Goal: Check status: Check status

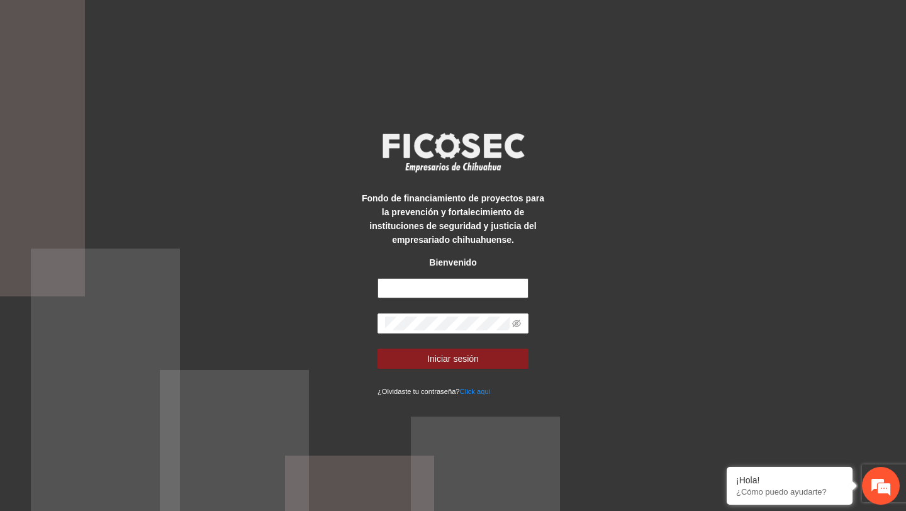
click at [466, 282] on input "text" at bounding box center [452, 288] width 151 height 20
type input "**********"
click at [516, 324] on icon "eye-invisible" at bounding box center [516, 323] width 9 height 9
click at [377, 348] on button "Iniciar sesión" at bounding box center [452, 358] width 151 height 20
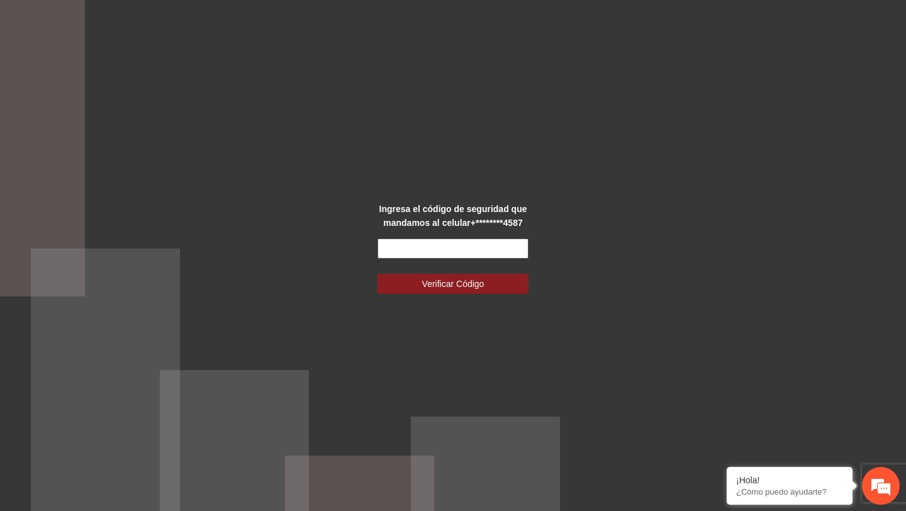
click at [498, 240] on input "text" at bounding box center [452, 248] width 151 height 20
type input "******"
click at [377, 274] on button "Verificar Código" at bounding box center [452, 284] width 151 height 20
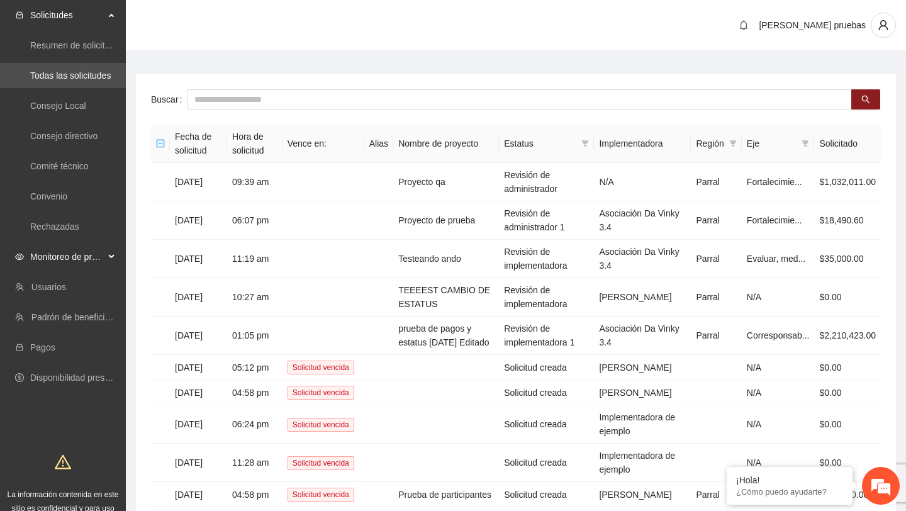
click at [69, 249] on span "Monitoreo de proyectos" at bounding box center [67, 256] width 74 height 25
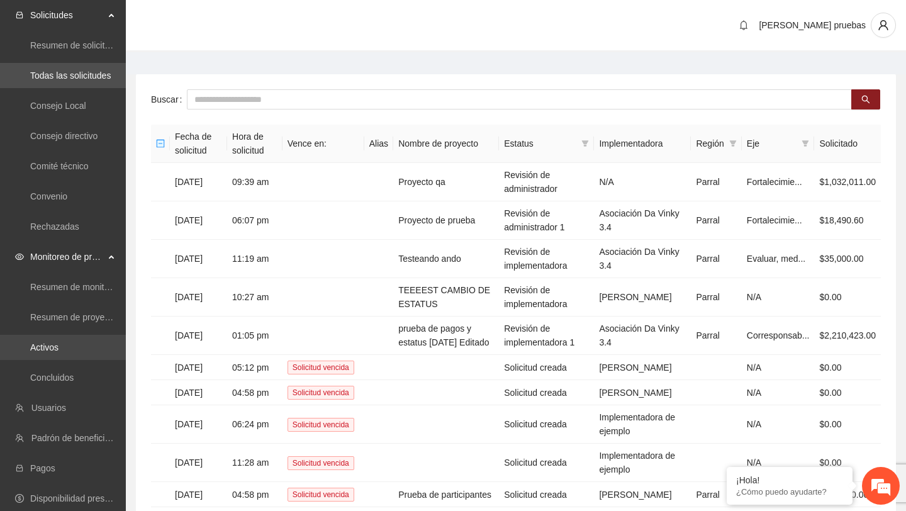
click at [47, 347] on link "Activos" at bounding box center [44, 347] width 28 height 10
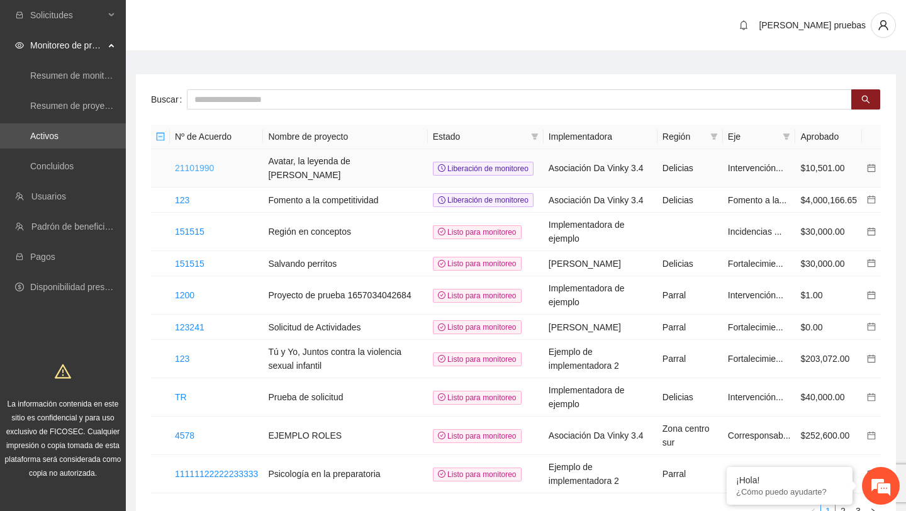
click at [198, 168] on link "21101990" at bounding box center [194, 168] width 39 height 10
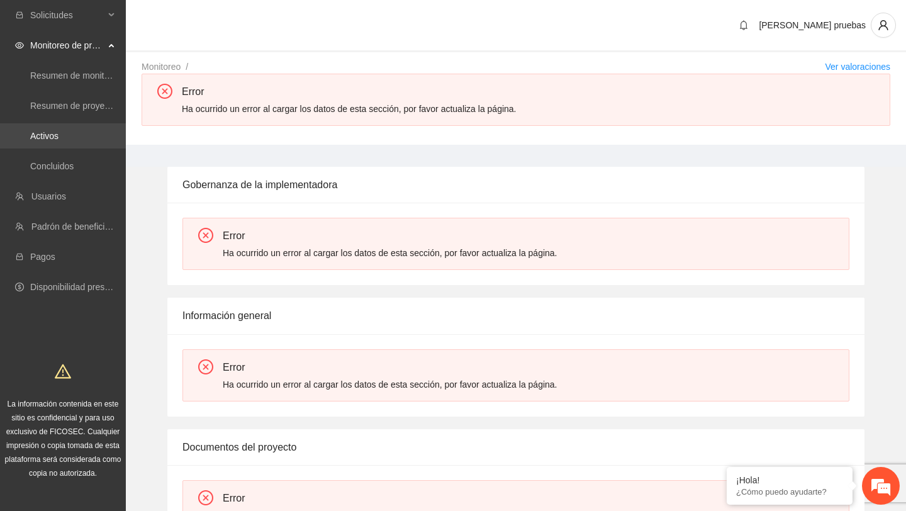
click at [36, 139] on link "Activos" at bounding box center [44, 136] width 28 height 10
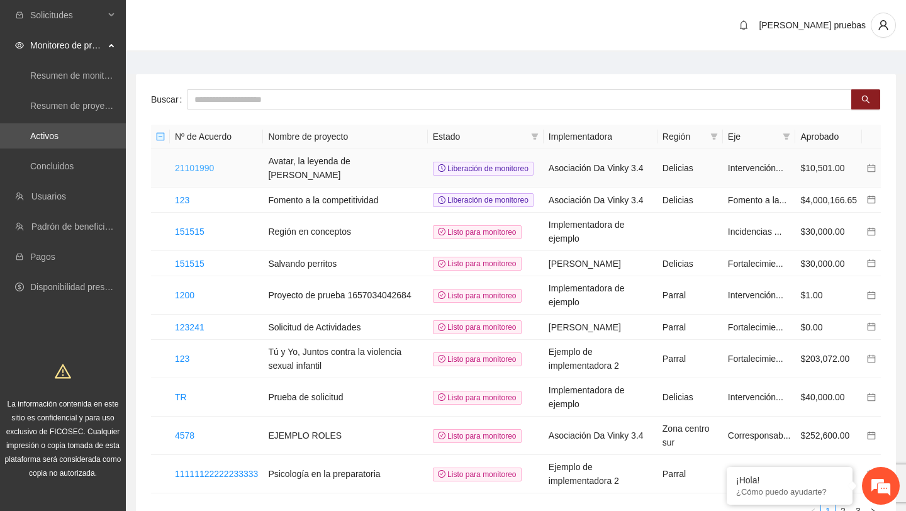
click at [204, 169] on link "21101990" at bounding box center [194, 168] width 39 height 10
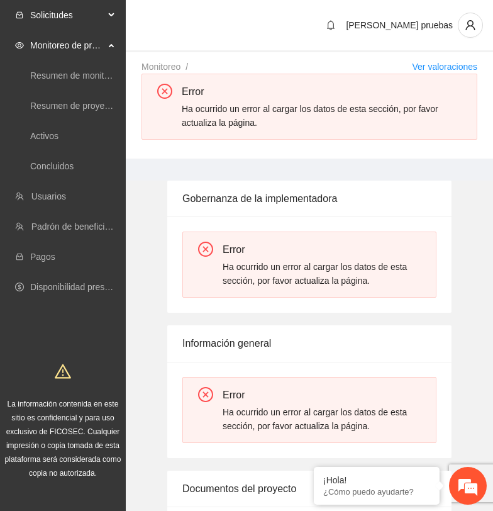
click at [100, 17] on span "Solicitudes" at bounding box center [67, 15] width 74 height 25
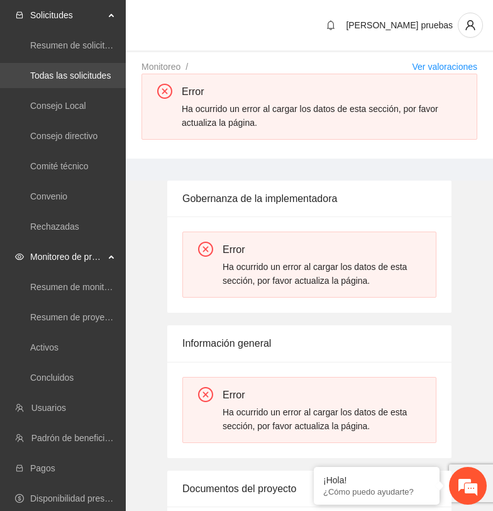
click at [72, 78] on link "Todas las solicitudes" at bounding box center [70, 75] width 80 height 10
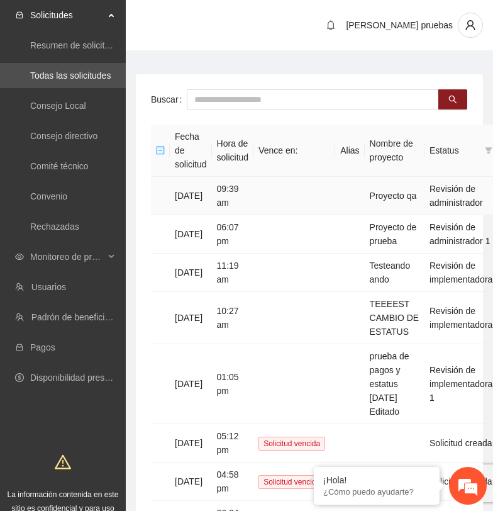
click at [285, 178] on td at bounding box center [294, 196] width 82 height 38
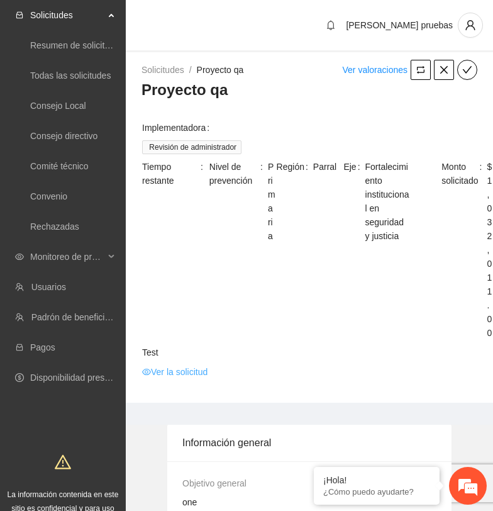
click at [176, 369] on link "Ver la solicitud" at bounding box center [174, 372] width 65 height 14
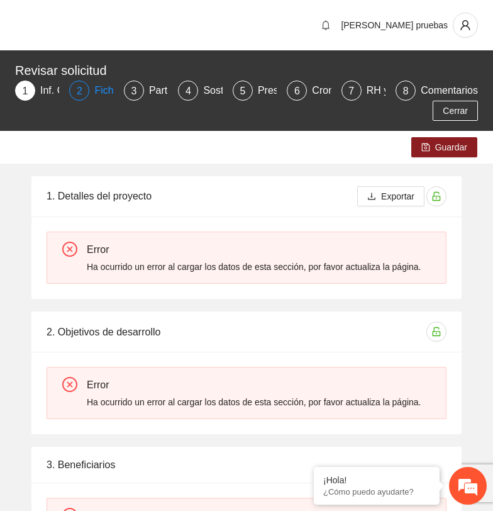
click at [80, 88] on span "2" at bounding box center [80, 91] width 6 height 11
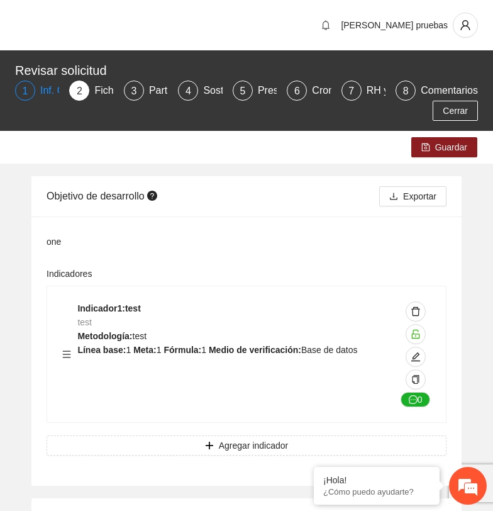
click at [28, 99] on div "1" at bounding box center [25, 90] width 20 height 20
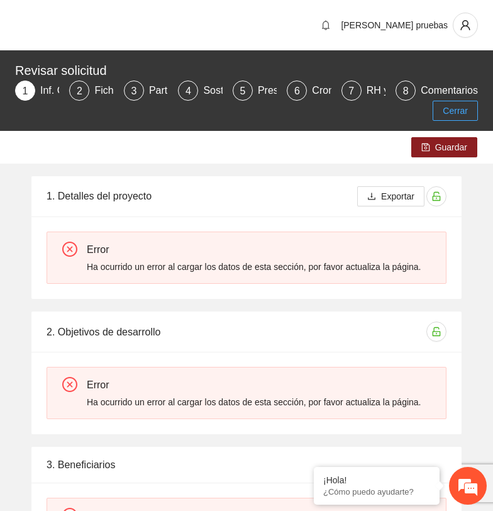
click at [462, 116] on span "Cerrar" at bounding box center [455, 111] width 25 height 14
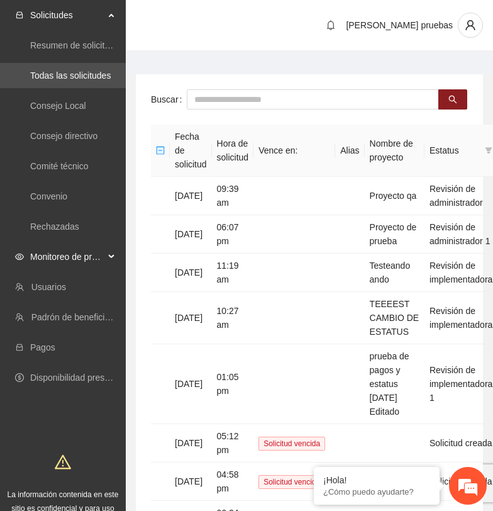
click at [99, 263] on span "Monitoreo de proyectos" at bounding box center [67, 256] width 74 height 25
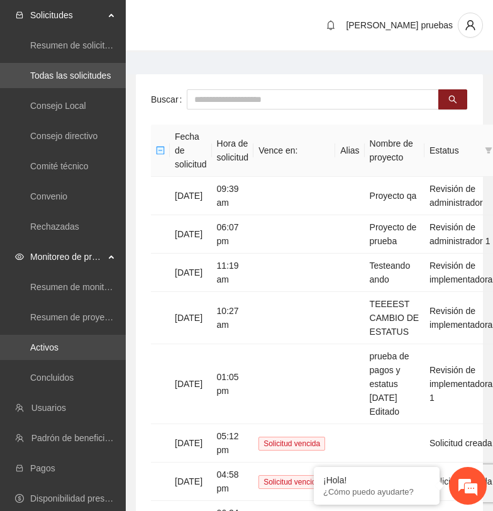
click at [58, 352] on link "Activos" at bounding box center [44, 347] width 28 height 10
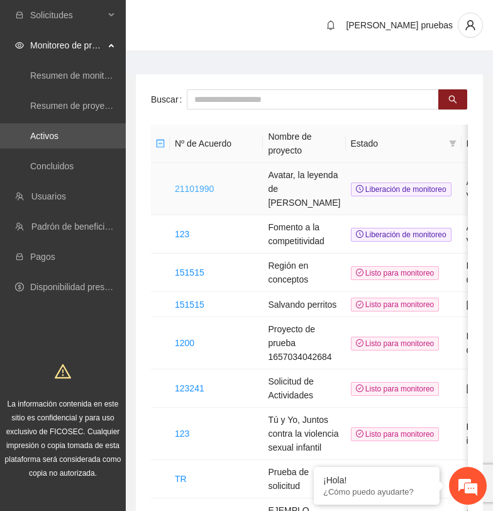
click at [205, 184] on link "21101990" at bounding box center [194, 189] width 39 height 10
